Goal: Transaction & Acquisition: Purchase product/service

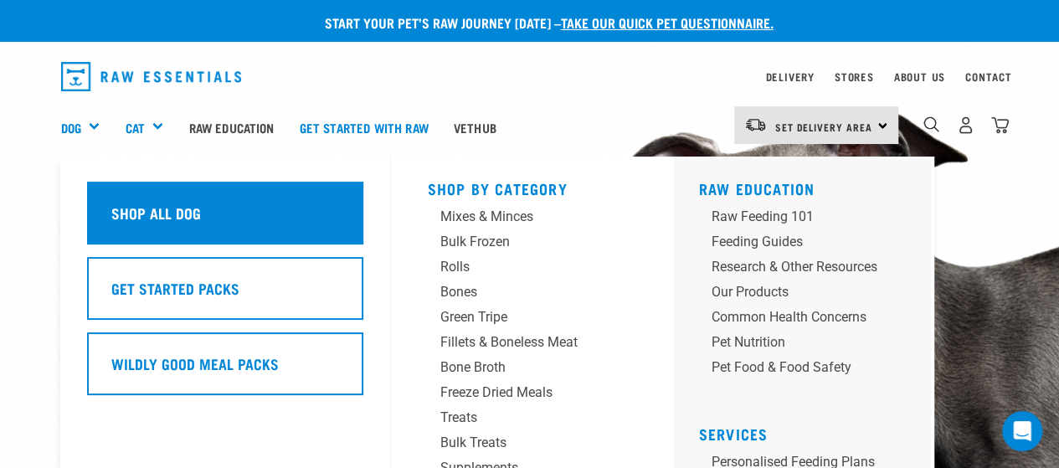
click at [173, 203] on h5 "Shop All Dog" at bounding box center [156, 213] width 90 height 22
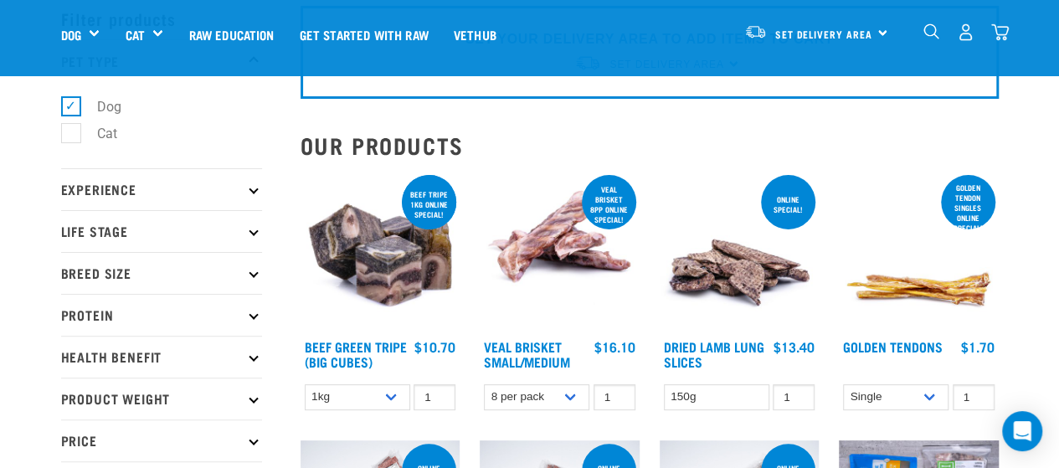
scroll to position [78, 0]
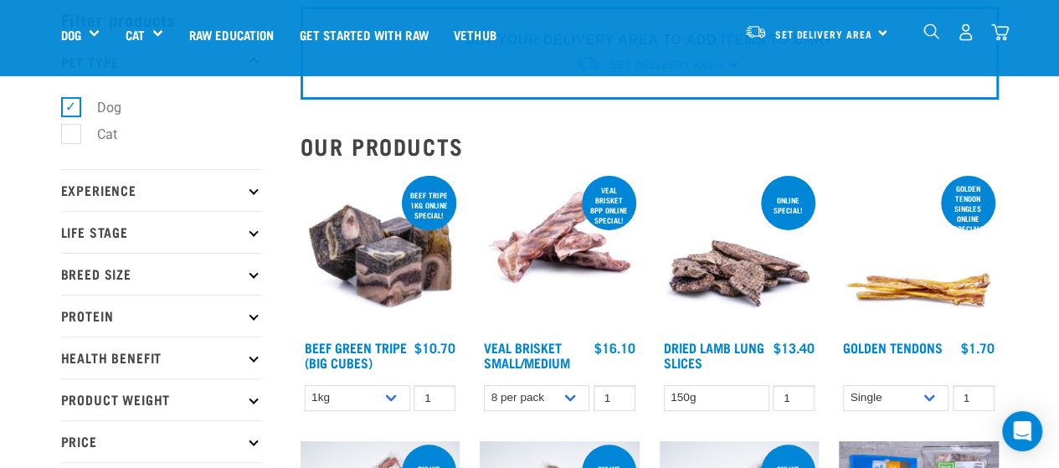
click at [224, 225] on p "Life Stage" at bounding box center [161, 232] width 201 height 42
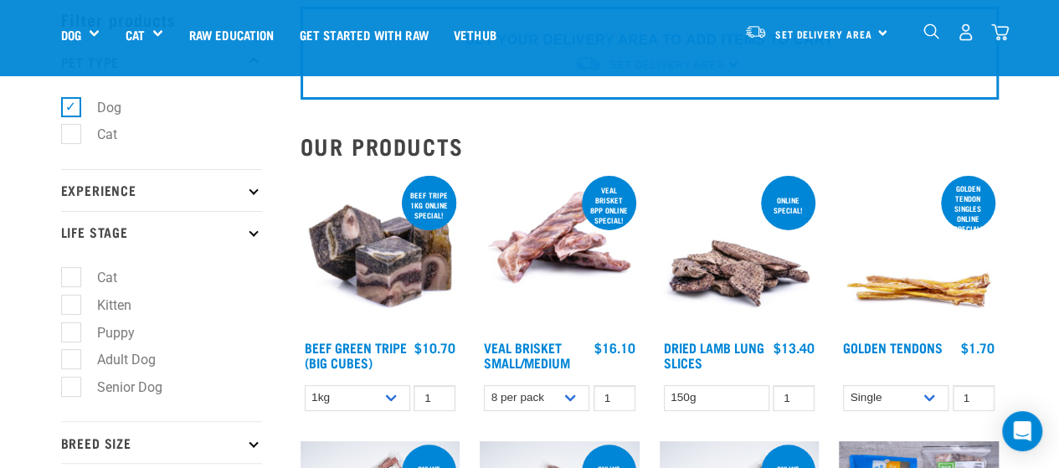
click at [79, 331] on label "Puppy" at bounding box center [105, 332] width 71 height 21
click at [72, 331] on input "Puppy" at bounding box center [66, 329] width 11 height 11
checkbox input "true"
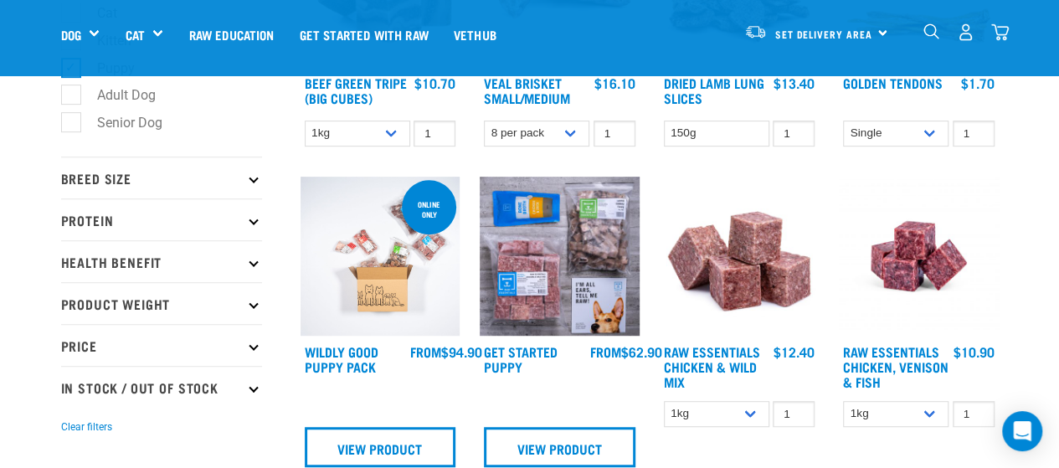
scroll to position [345, 0]
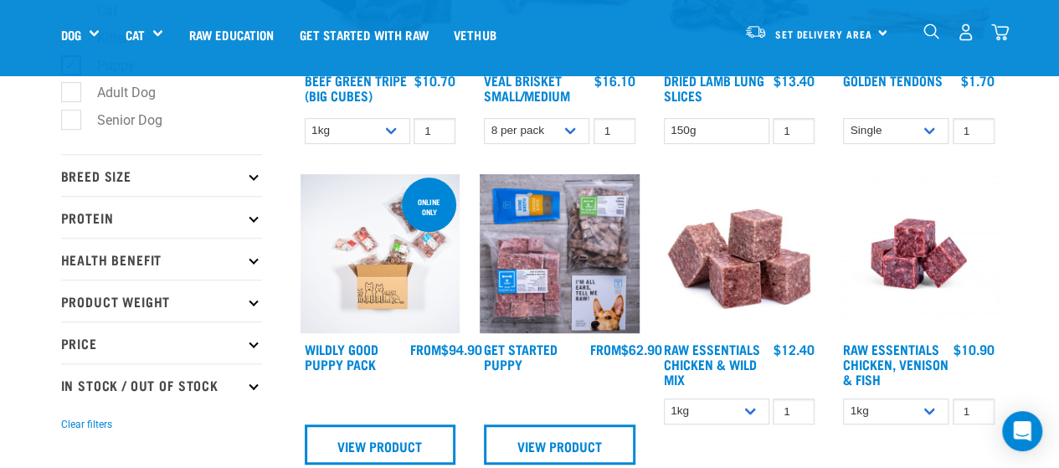
click at [206, 331] on p "Price" at bounding box center [161, 343] width 201 height 42
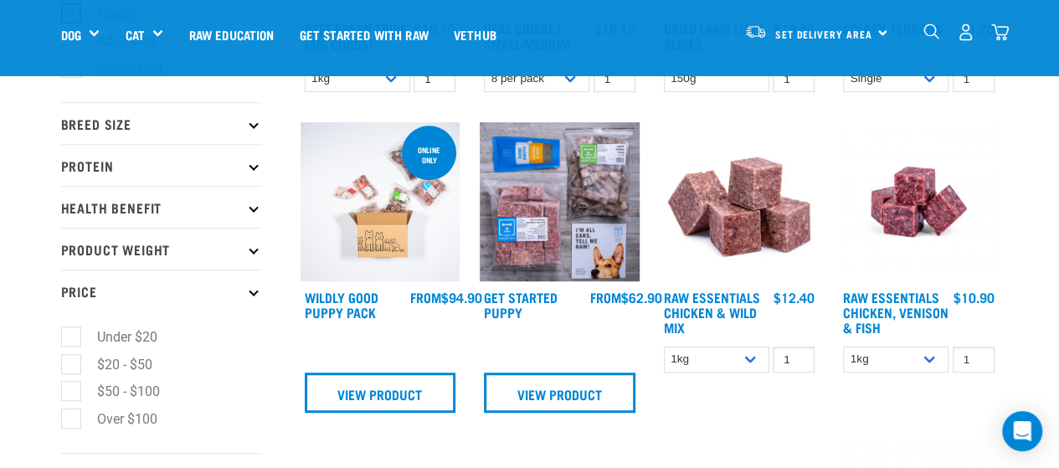
scroll to position [394, 0]
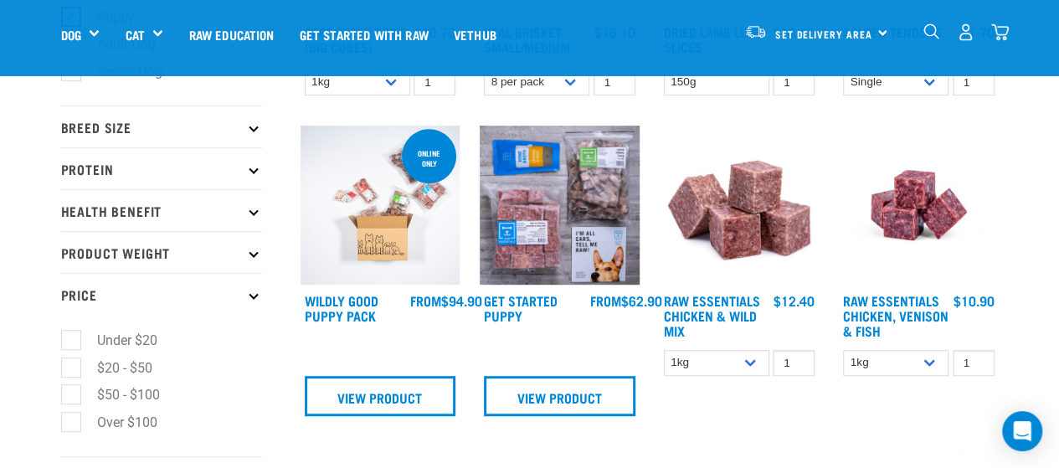
click at [214, 245] on p "Product Weight" at bounding box center [161, 252] width 201 height 42
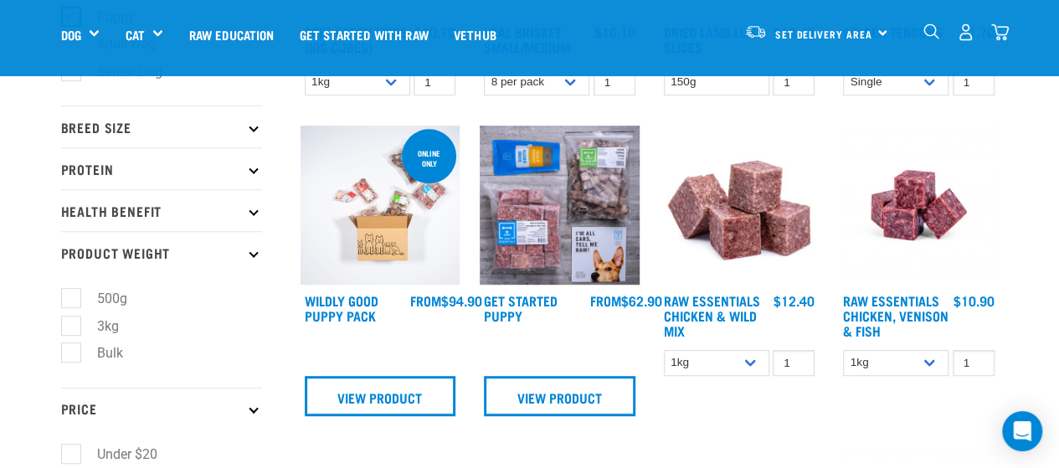
click at [214, 245] on p "Product Weight" at bounding box center [161, 252] width 201 height 42
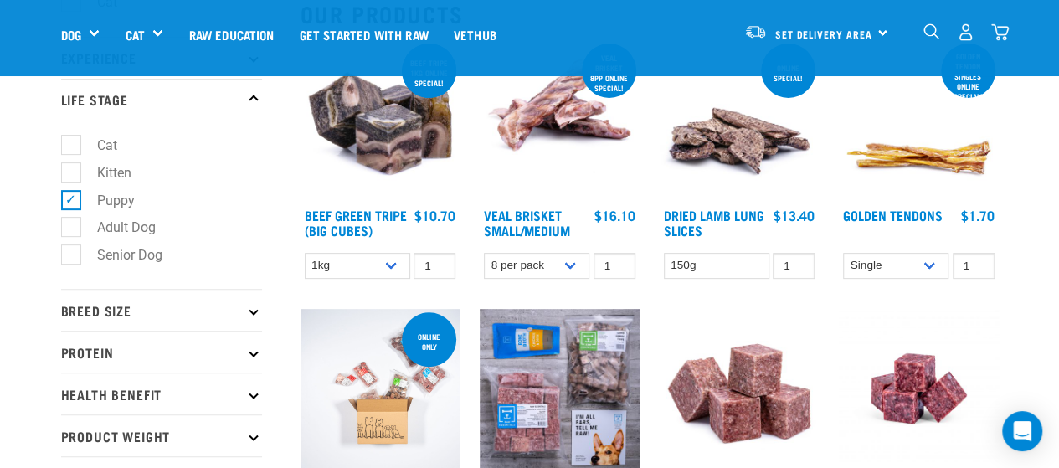
scroll to position [211, 0]
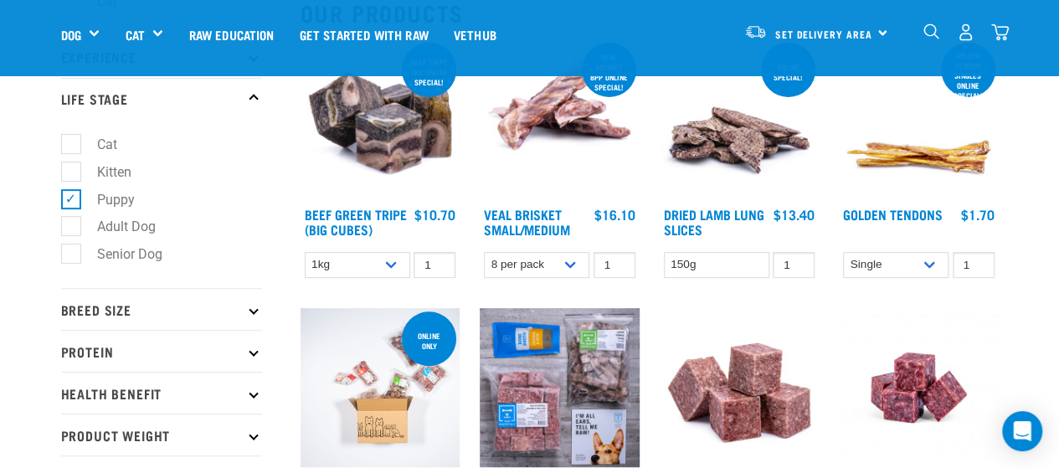
click at [70, 233] on label "Adult Dog" at bounding box center [116, 226] width 92 height 21
click at [70, 229] on input "Adult Dog" at bounding box center [66, 224] width 11 height 11
checkbox input "true"
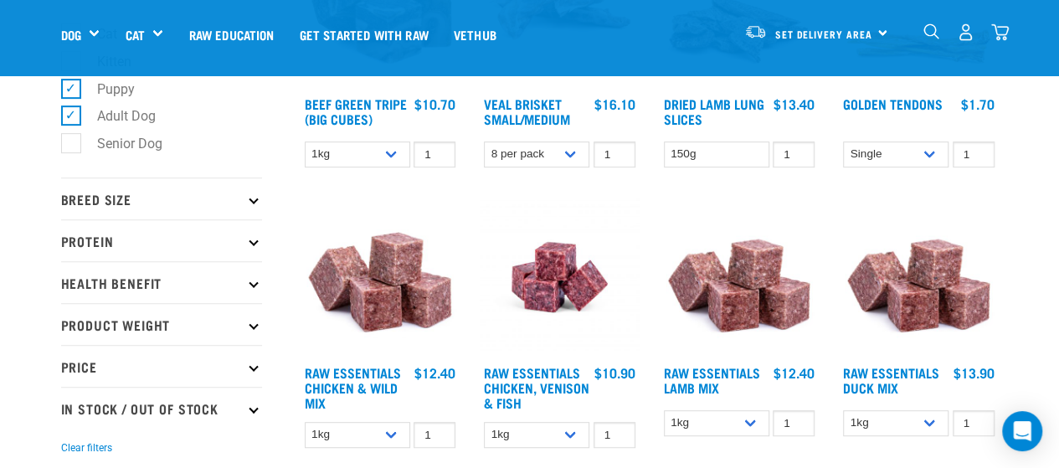
scroll to position [323, 0]
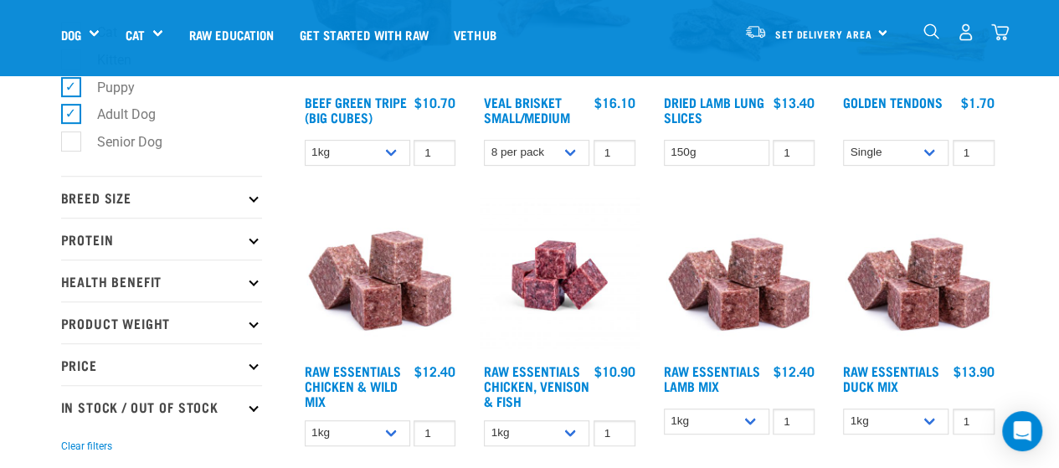
click at [214, 323] on p "Product Weight" at bounding box center [161, 322] width 201 height 42
click at [183, 274] on p "Health Benefit" at bounding box center [161, 281] width 201 height 42
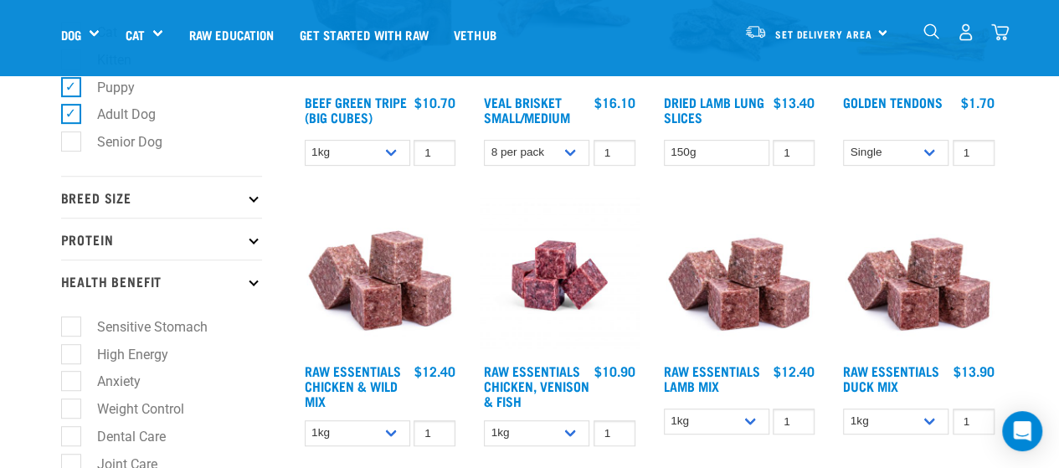
click at [183, 274] on p "Health Benefit" at bounding box center [161, 281] width 201 height 42
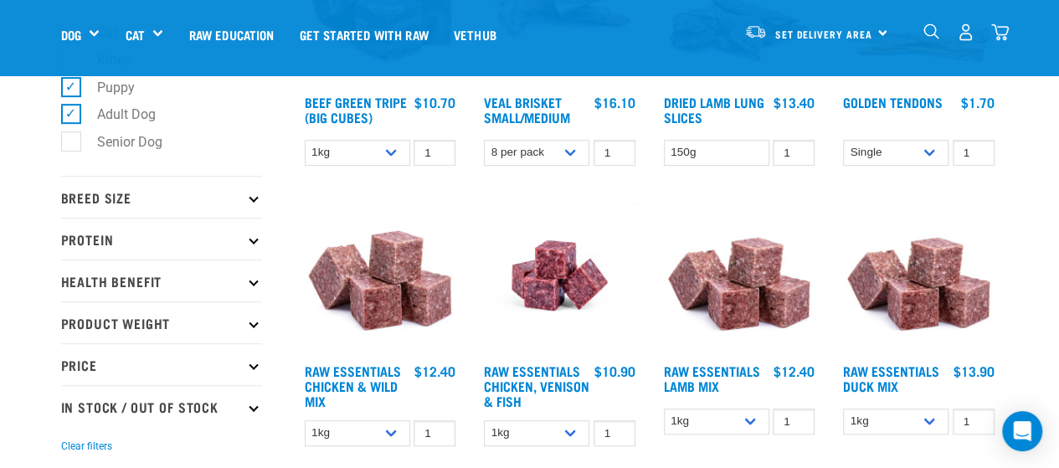
click at [183, 247] on p "Protein" at bounding box center [161, 239] width 201 height 42
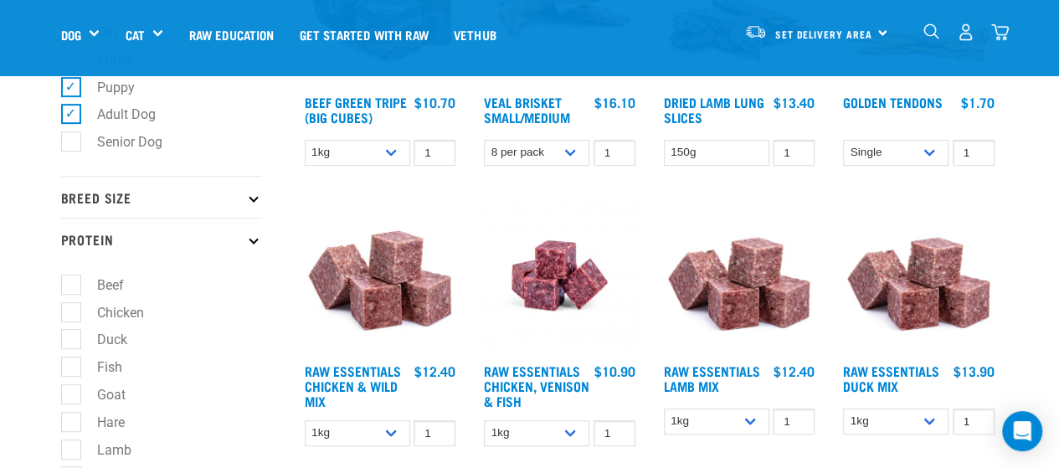
click at [183, 247] on p "Protein" at bounding box center [161, 239] width 201 height 42
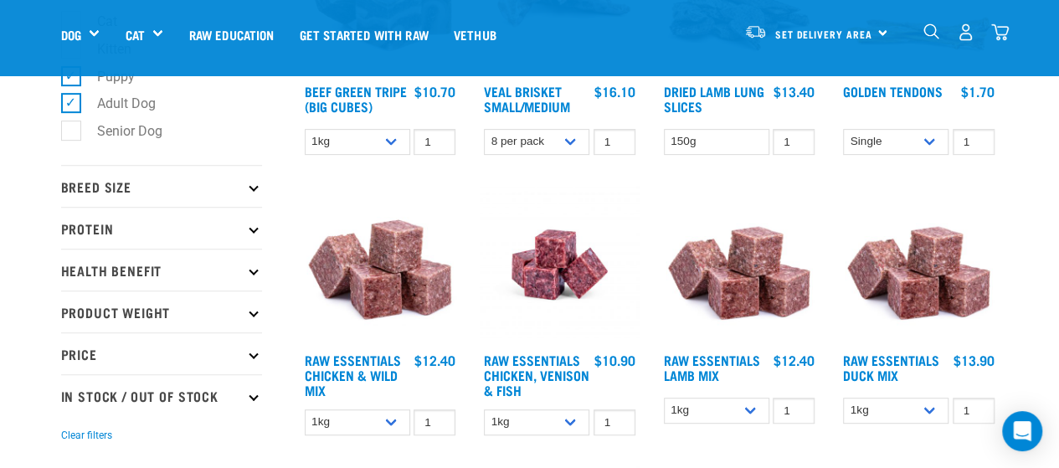
scroll to position [336, 0]
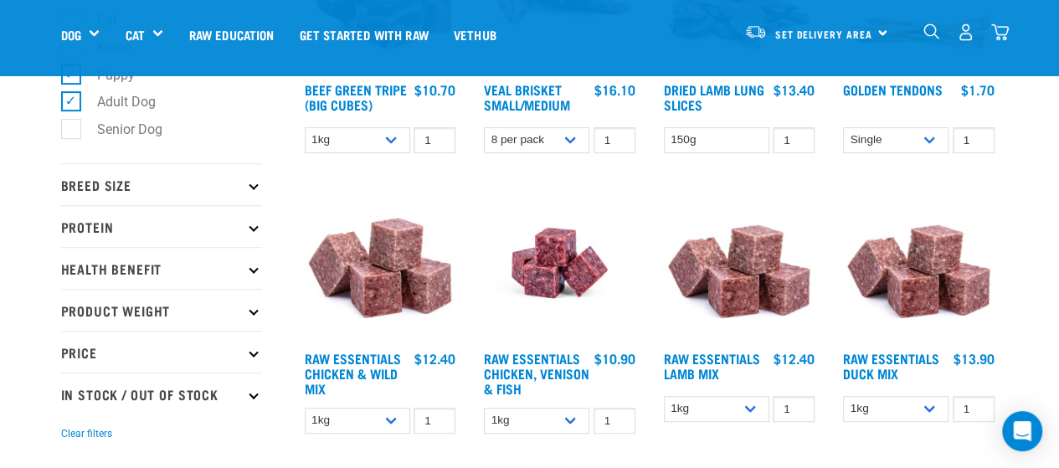
click at [195, 192] on p "Breed Size" at bounding box center [161, 184] width 201 height 42
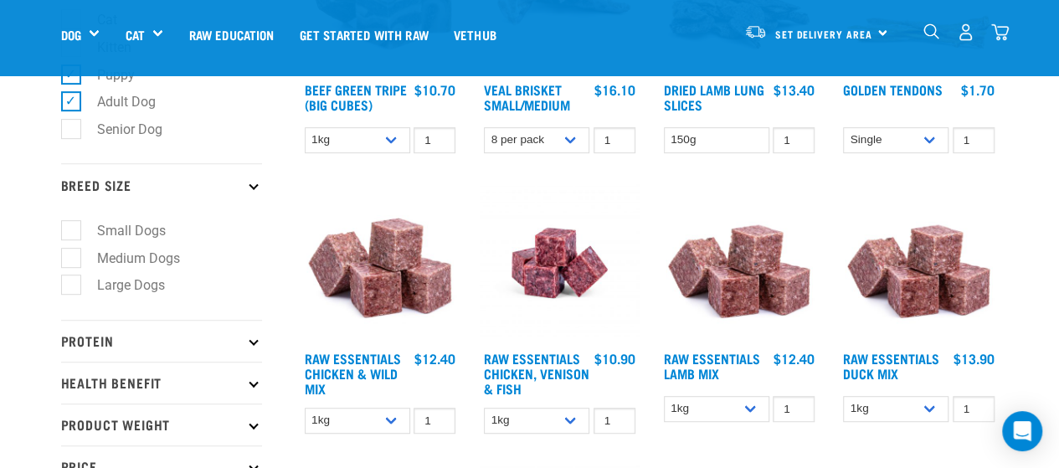
click at [195, 192] on p "Breed Size" at bounding box center [161, 184] width 201 height 42
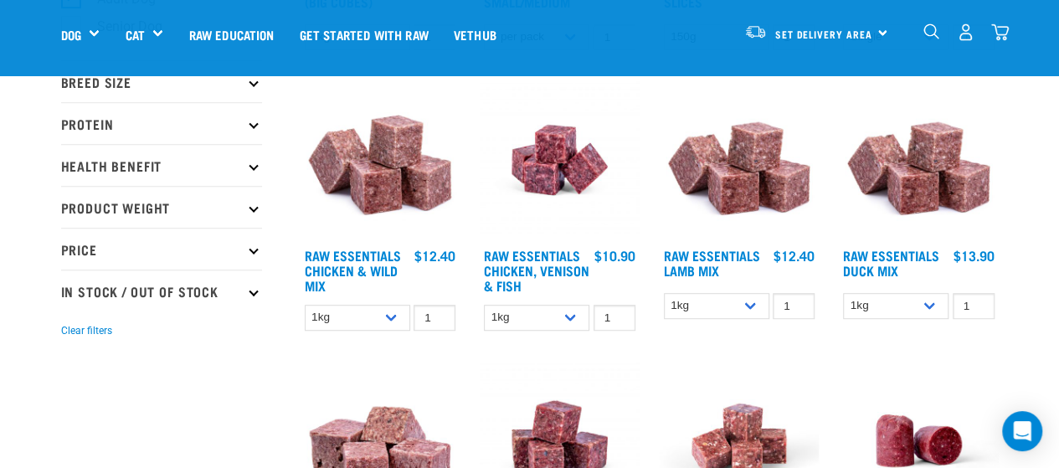
scroll to position [446, 0]
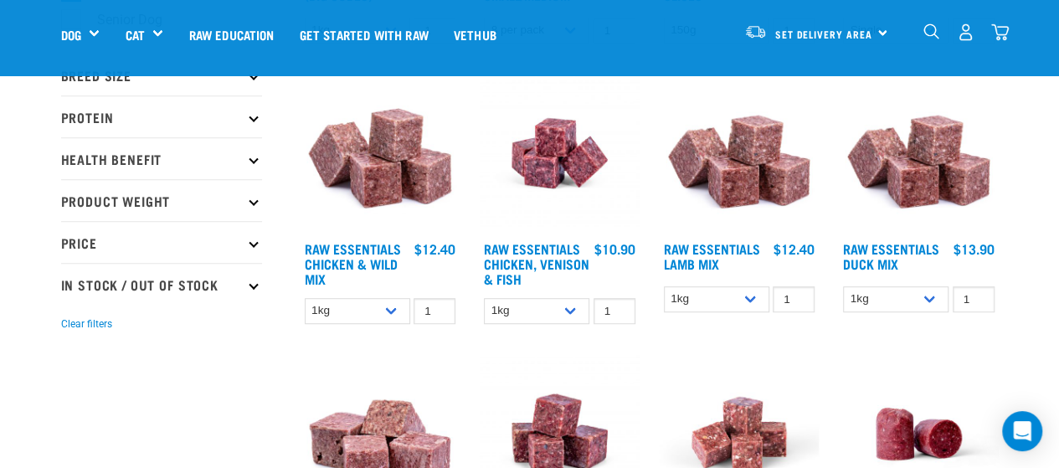
click at [173, 292] on p "In Stock / Out Of Stock" at bounding box center [161, 284] width 201 height 42
click at [143, 237] on p "Price" at bounding box center [161, 242] width 201 height 42
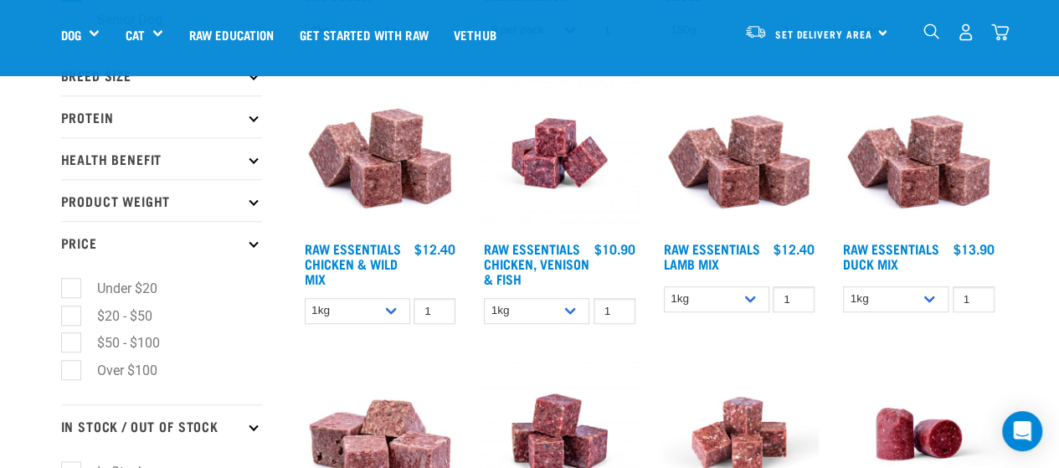
click at [114, 291] on label "Under $20" at bounding box center [117, 288] width 94 height 21
click at [72, 291] on input "Under $20" at bounding box center [66, 285] width 11 height 11
checkbox input "true"
click at [385, 311] on select "1kg 3kg Bulk (10kg)" at bounding box center [358, 311] width 106 height 26
click at [305, 298] on select "1kg 3kg Bulk (10kg)" at bounding box center [358, 311] width 106 height 26
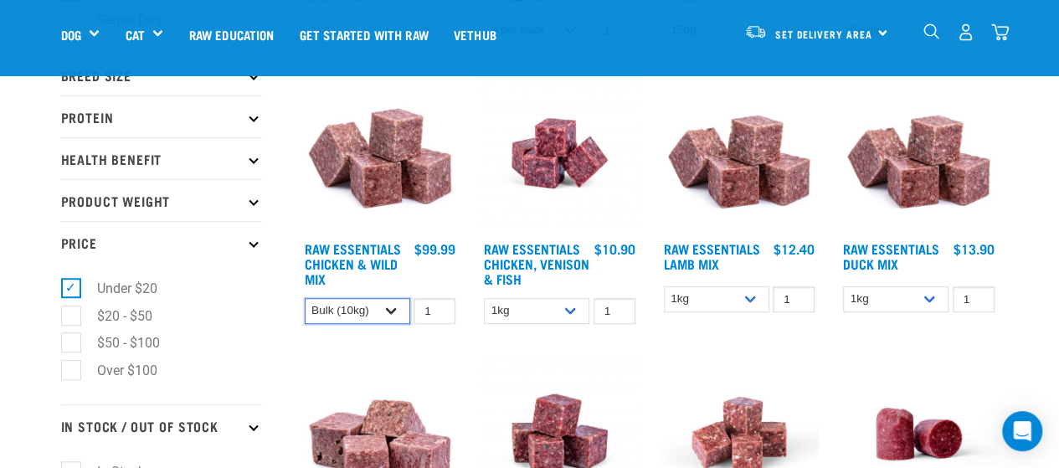
click at [388, 306] on select "1kg 3kg Bulk (10kg)" at bounding box center [358, 311] width 106 height 26
select select "708"
click at [305, 298] on select "1kg 3kg Bulk (10kg)" at bounding box center [358, 311] width 106 height 26
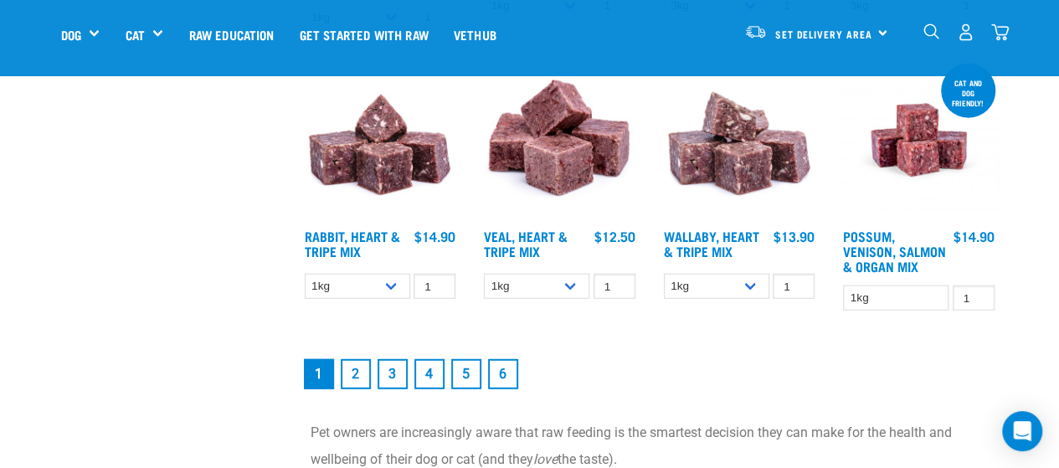
scroll to position [2126, 0]
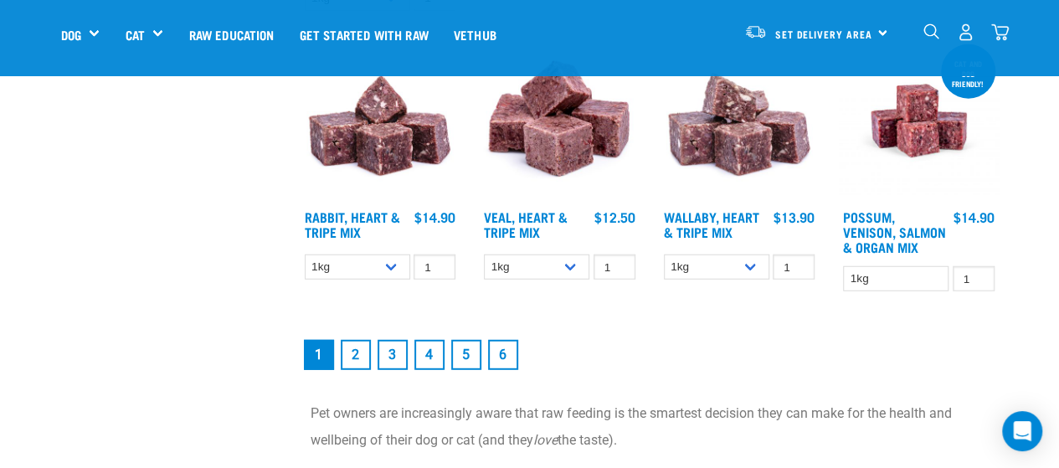
drag, startPoint x: 1000, startPoint y: 235, endPoint x: 353, endPoint y: 356, distance: 657.6
click at [353, 356] on link "2" at bounding box center [356, 355] width 30 height 30
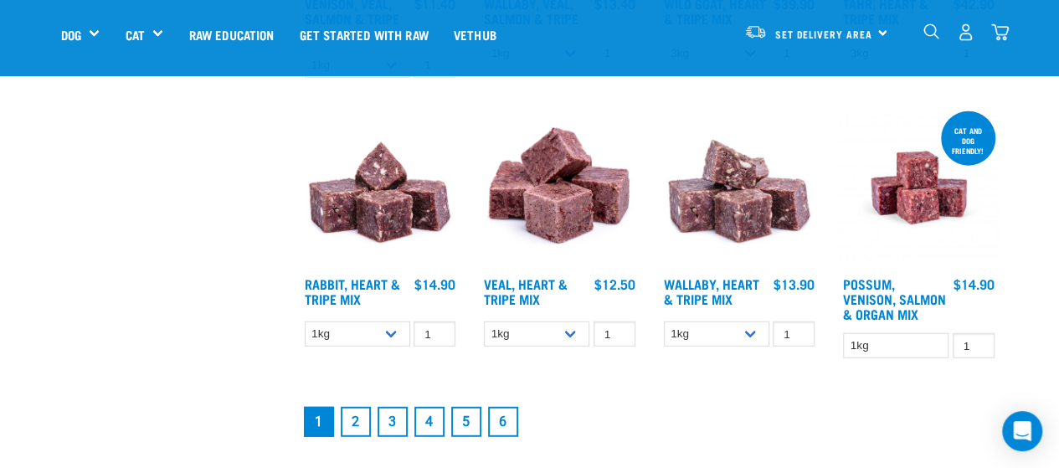
scroll to position [2058, 0]
click at [358, 417] on link "2" at bounding box center [356, 423] width 30 height 30
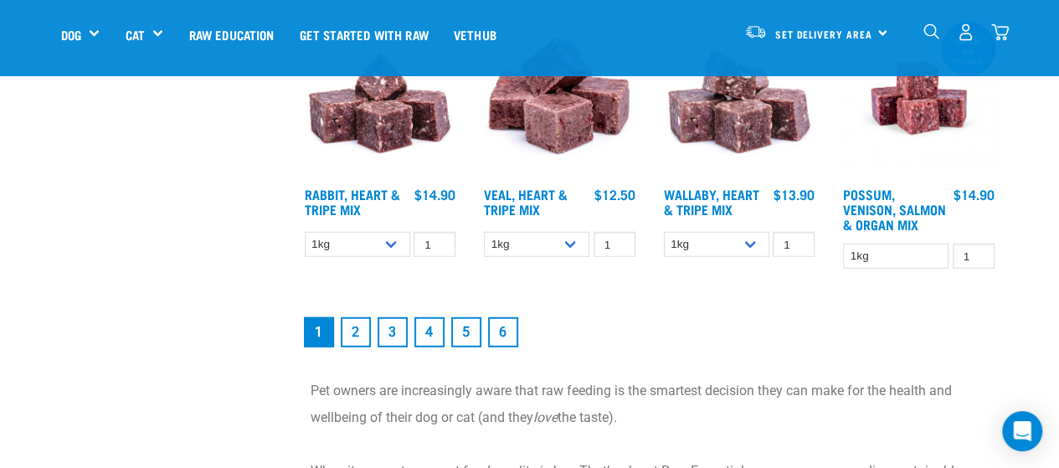
scroll to position [2148, 0]
click at [366, 331] on link "2" at bounding box center [356, 333] width 30 height 30
click at [399, 327] on link "3" at bounding box center [393, 333] width 30 height 30
click at [356, 336] on link "2" at bounding box center [356, 333] width 30 height 30
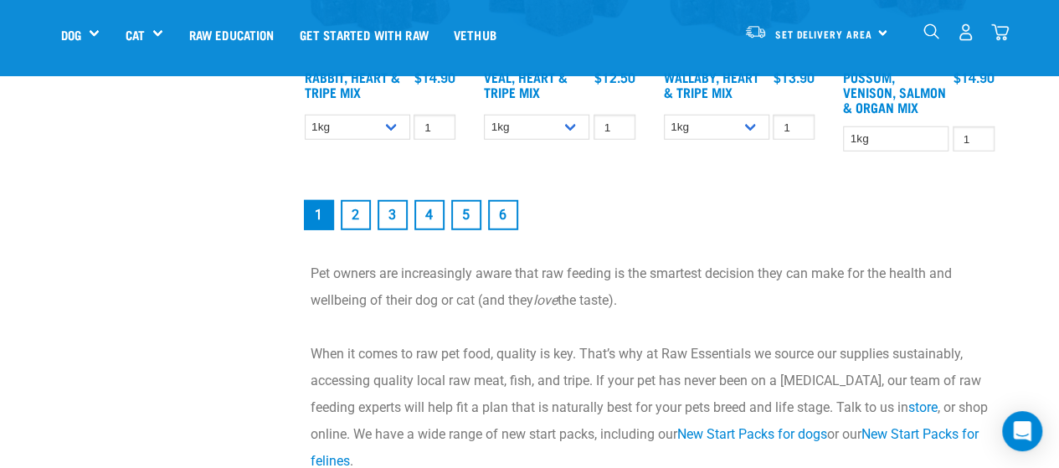
scroll to position [2194, 0]
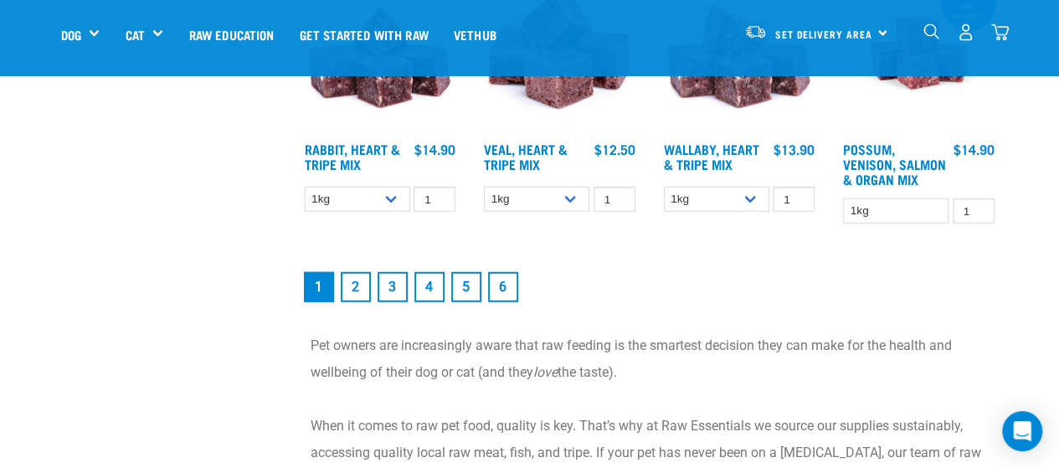
click at [422, 285] on link "4" at bounding box center [430, 287] width 30 height 30
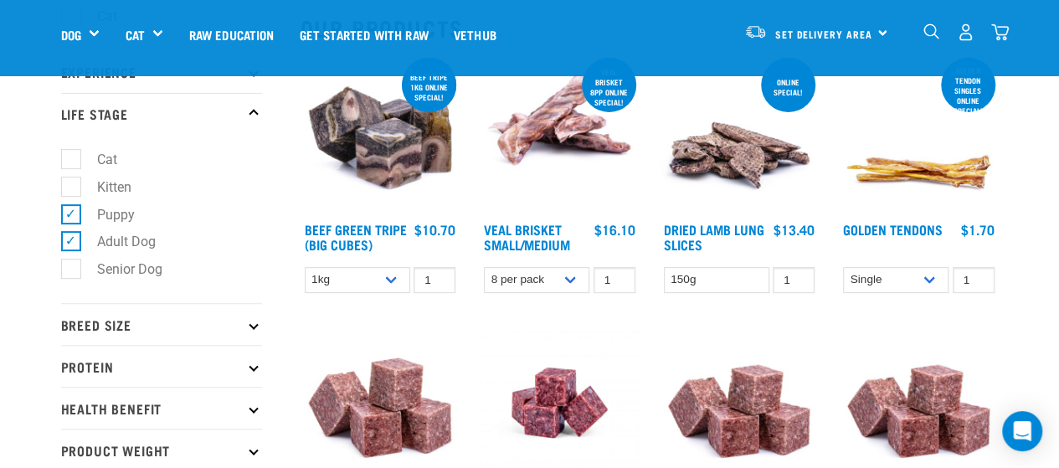
scroll to position [0, 0]
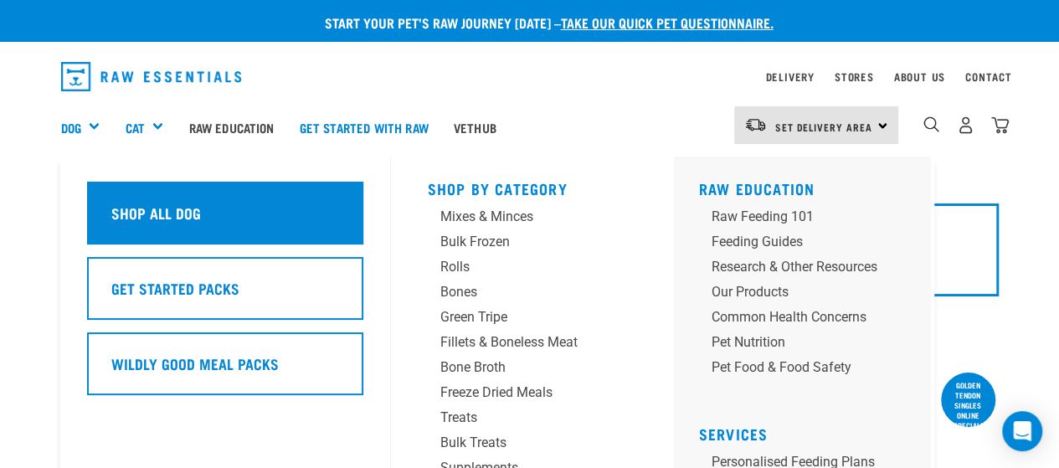
click at [219, 211] on div "Shop All Dog" at bounding box center [225, 213] width 276 height 63
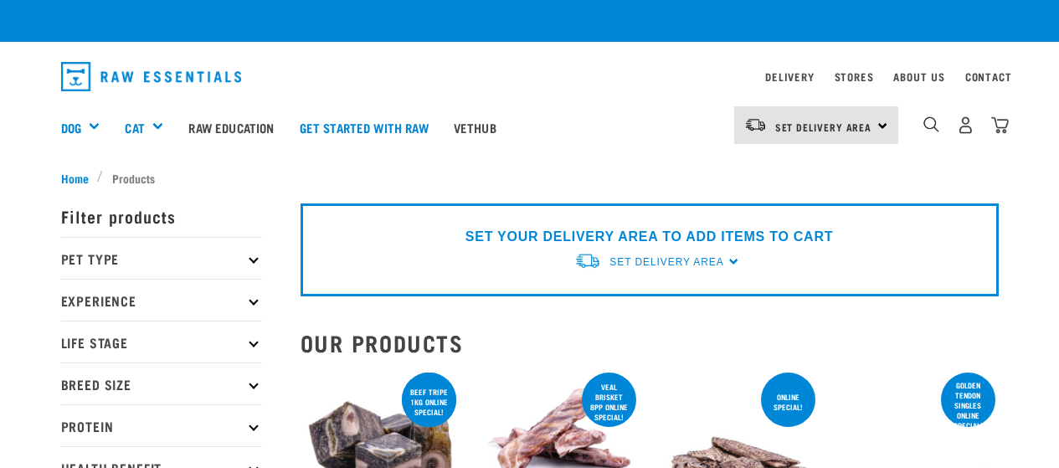
checkbox input "true"
